Goal: Task Accomplishment & Management: Use online tool/utility

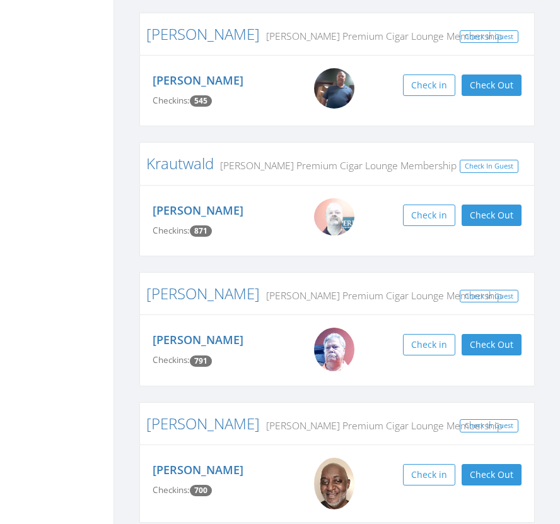
scroll to position [435, 0]
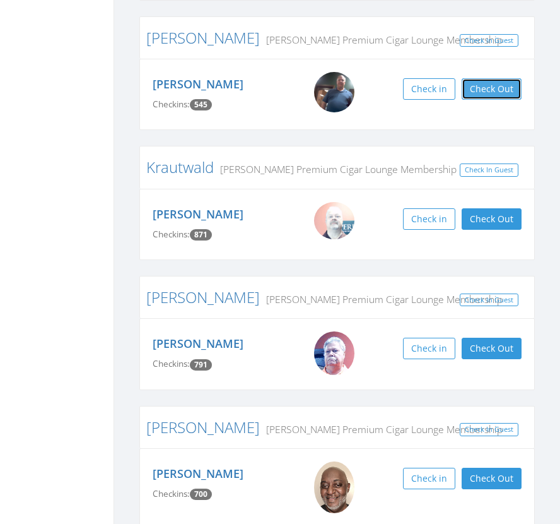
click at [496, 91] on button "Check Out" at bounding box center [492, 88] width 60 height 21
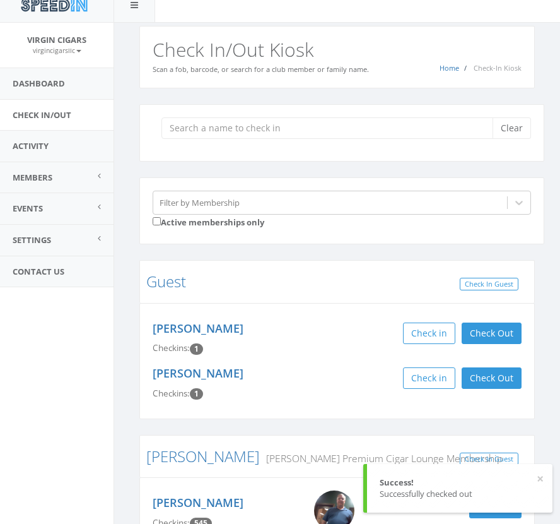
scroll to position [0, 0]
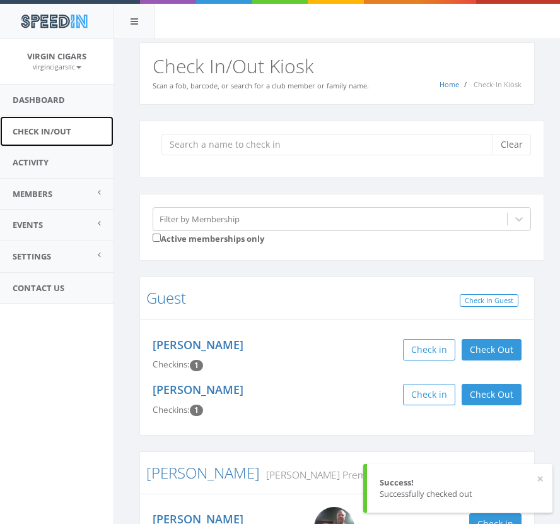
drag, startPoint x: 50, startPoint y: 133, endPoint x: 88, endPoint y: 134, distance: 37.9
click at [50, 133] on link "Check In/Out" at bounding box center [57, 131] width 114 height 31
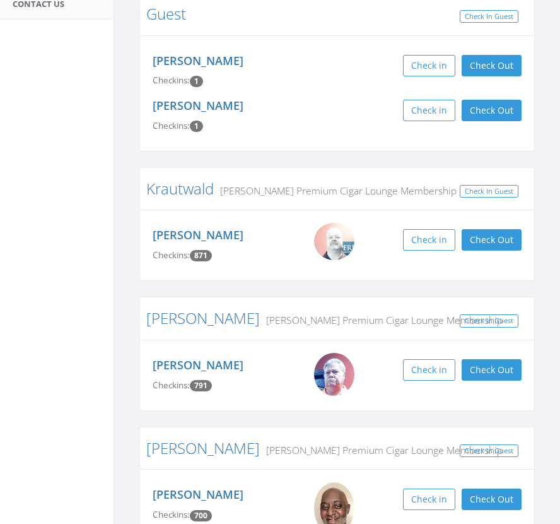
scroll to position [285, 0]
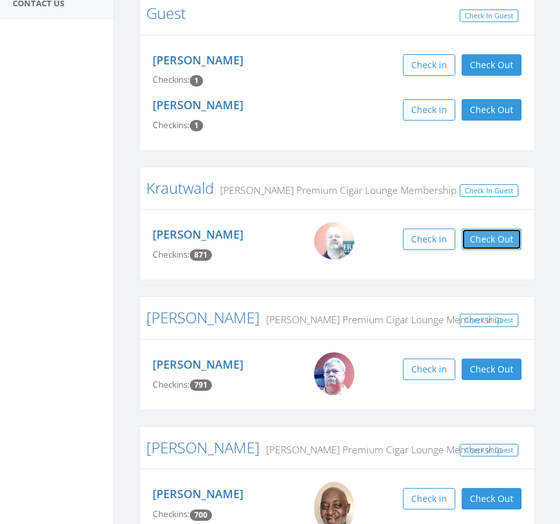
click at [487, 240] on button "Check Out" at bounding box center [492, 238] width 60 height 21
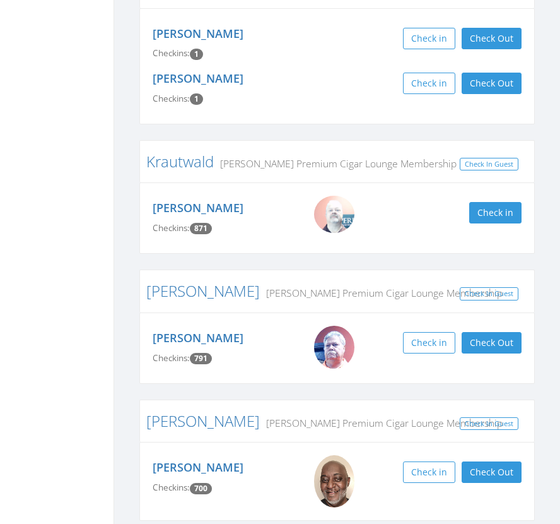
scroll to position [0, 0]
